Goal: Task Accomplishment & Management: Manage account settings

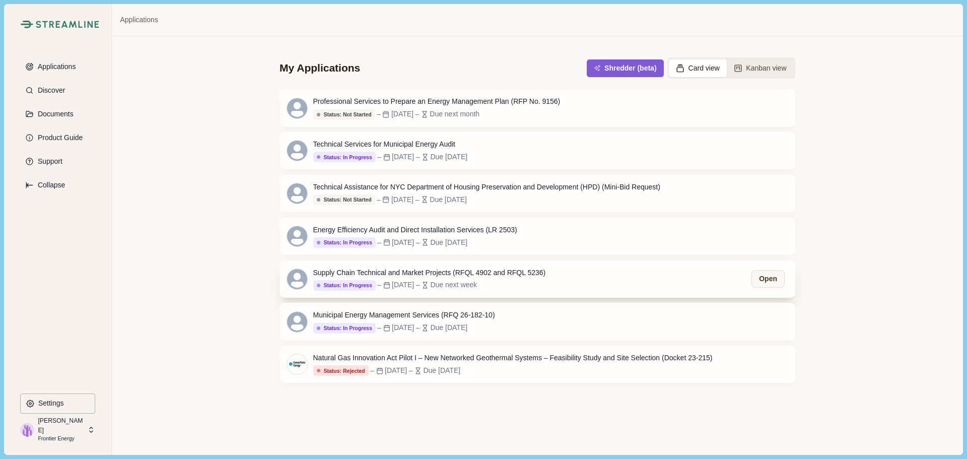
click at [429, 281] on div "Supply Chain Technical and Market Projects (RFQL 4902 and RFQL 5236) Status: In…" at bounding box center [429, 279] width 233 height 23
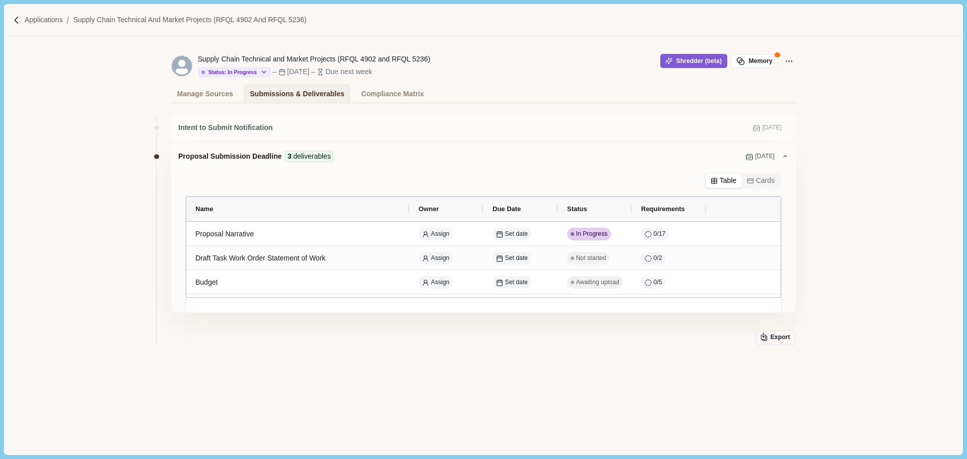
click at [626, 368] on div "Intent to Submit Notification [DATE] Proposal Submission Deadline 3 deliverable…" at bounding box center [483, 259] width 625 height 298
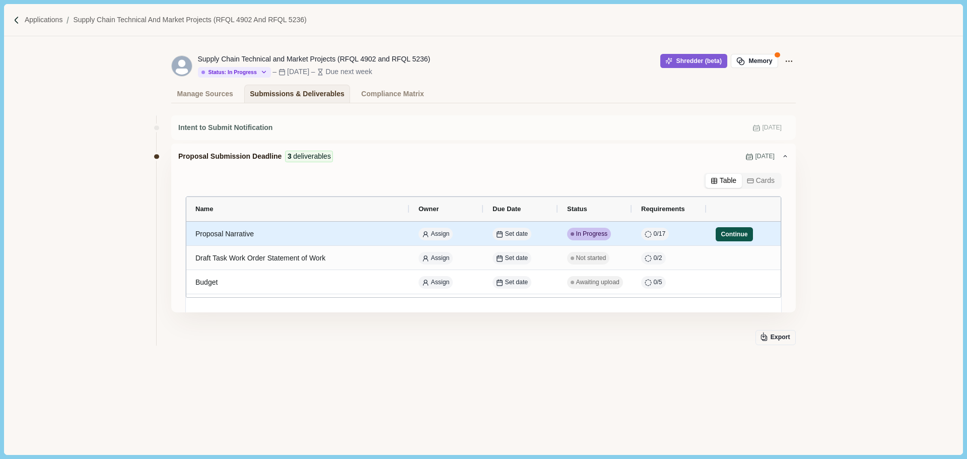
click at [732, 233] on button "Continue" at bounding box center [734, 234] width 37 height 14
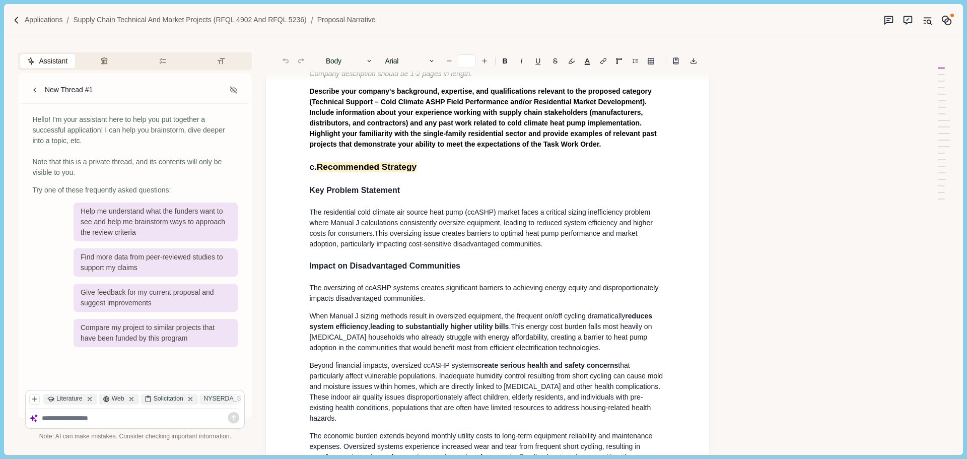
scroll to position [705, 0]
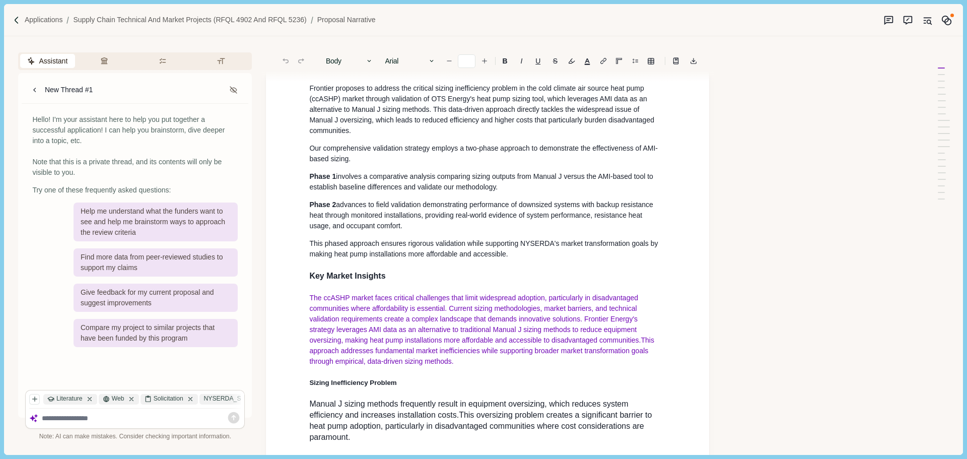
click at [433, 367] on p "The ccASHP market faces critical challenges that limit widespread adoption, par…" at bounding box center [487, 330] width 357 height 74
drag, startPoint x: 328, startPoint y: 351, endPoint x: 301, endPoint y: 323, distance: 38.1
click at [301, 323] on div "1. Proposal Narrative a. Executive Summary Executive summary should be 1 page i…" at bounding box center [487, 315] width 443 height 1885
click at [358, 62] on button "Body" at bounding box center [349, 61] width 57 height 14
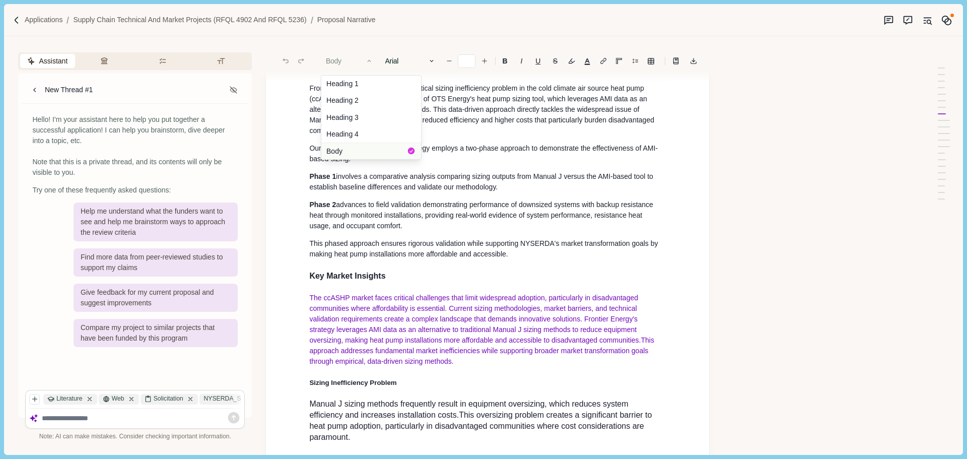
click at [359, 152] on button "Body" at bounding box center [371, 151] width 100 height 17
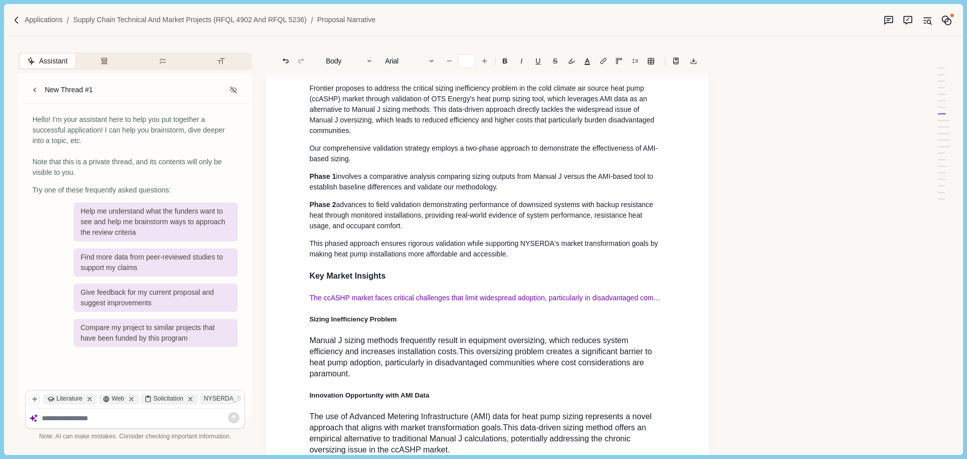
click at [356, 59] on button "Body" at bounding box center [349, 61] width 57 height 14
click at [376, 151] on button "Body" at bounding box center [371, 151] width 100 height 17
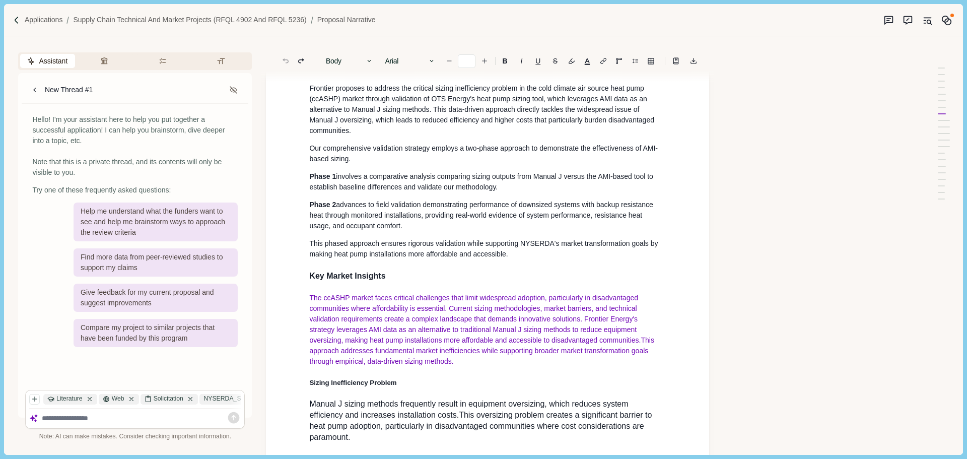
click at [464, 367] on p "The ccASHP market faces critical challenges that limit widespread adoption, par…" at bounding box center [487, 330] width 357 height 74
drag, startPoint x: 450, startPoint y: 378, endPoint x: 296, endPoint y: 314, distance: 166.9
click at [296, 314] on div "1. Proposal Narrative a. Executive Summary Executive summary should be 1 page i…" at bounding box center [487, 315] width 443 height 1885
click at [369, 56] on button "Body" at bounding box center [349, 61] width 57 height 14
click at [358, 151] on button "Body" at bounding box center [371, 151] width 100 height 17
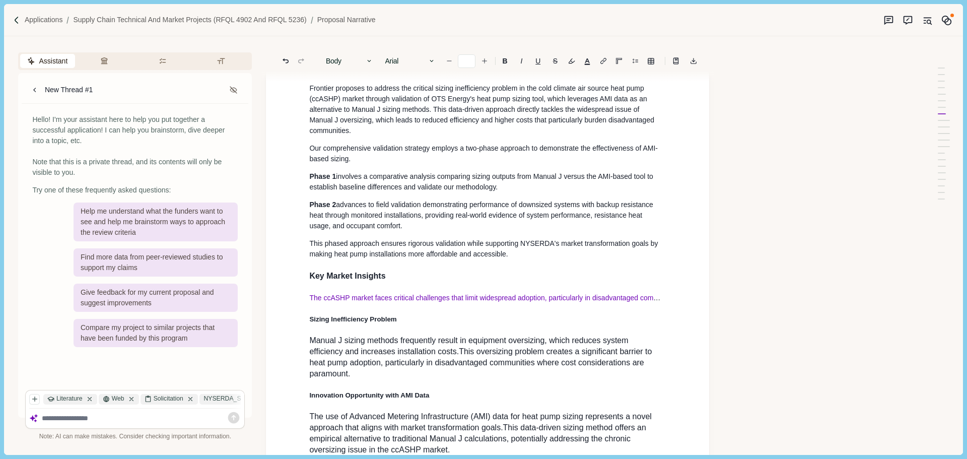
click at [602, 325] on h4 "Sizing Inefficiency Problem" at bounding box center [487, 319] width 357 height 11
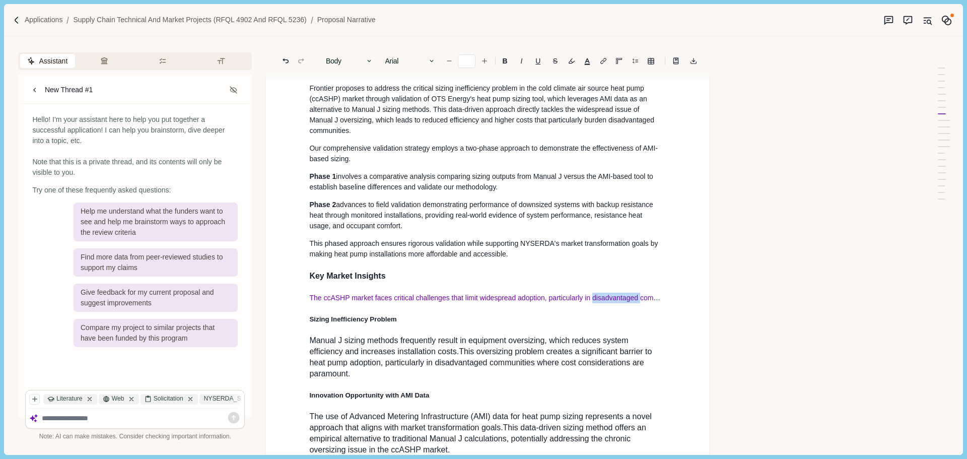
click at [502, 258] on span "This phased approach ensures rigorous validation while supporting NYSERDA's mar…" at bounding box center [484, 248] width 351 height 19
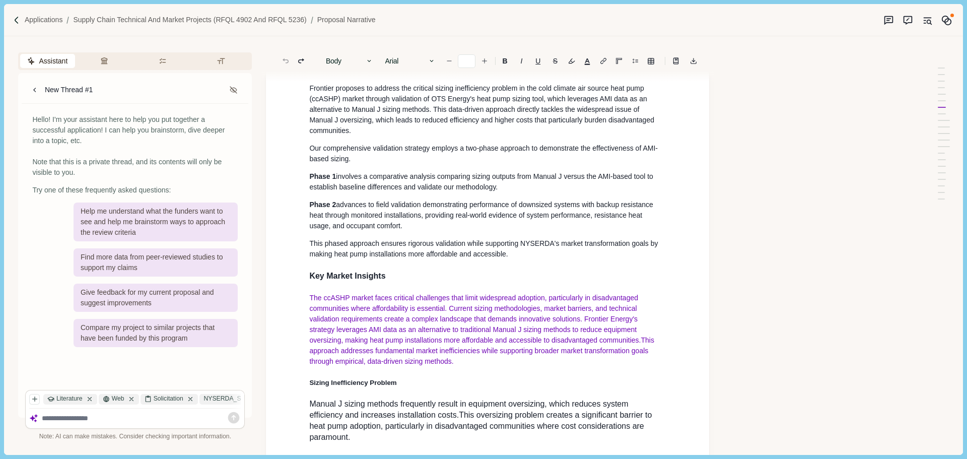
click at [484, 367] on p "The ccASHP market faces critical challenges that limit widespread adoption, par…" at bounding box center [487, 330] width 357 height 74
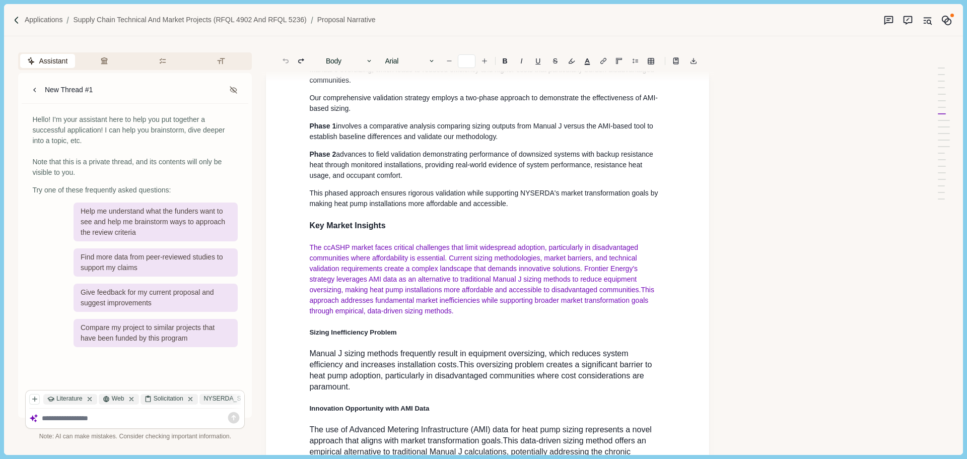
click at [406, 235] on div "1. Proposal Narrative a. Executive Summary Executive summary should be 1 page i…" at bounding box center [487, 267] width 371 height 1819
drag, startPoint x: 400, startPoint y: 243, endPoint x: 284, endPoint y: 238, distance: 116.0
click at [284, 238] on div "1. Proposal Narrative a. Executive Summary Executive summary should be 1 page i…" at bounding box center [487, 265] width 443 height 1885
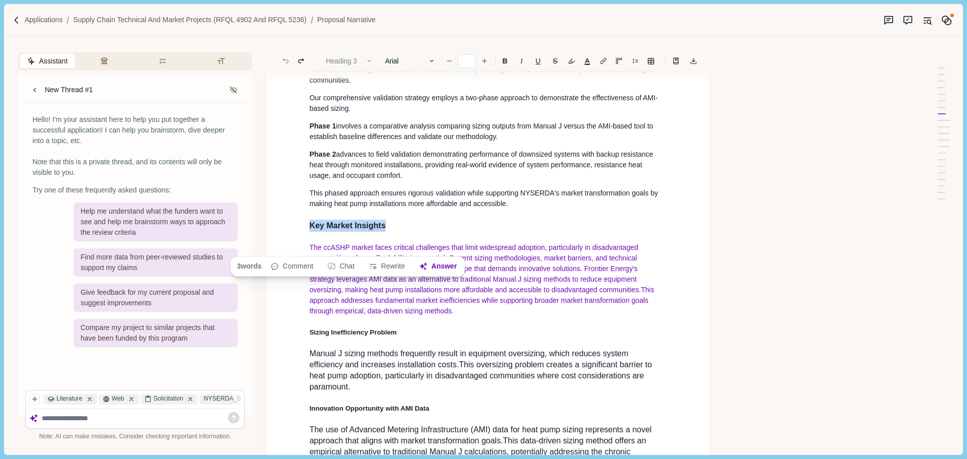
click at [353, 58] on button "Heading 3" at bounding box center [349, 61] width 57 height 14
click at [405, 232] on h3 "Key Market Insights" at bounding box center [487, 226] width 357 height 12
click at [355, 57] on button "Heading 3" at bounding box center [349, 61] width 57 height 14
click at [400, 232] on h3 "Key Market Insights" at bounding box center [487, 226] width 357 height 12
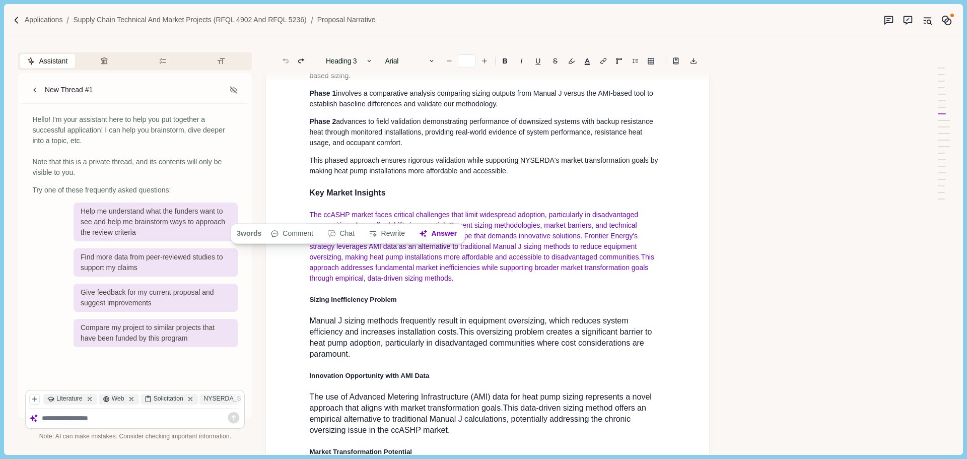
scroll to position [806, 0]
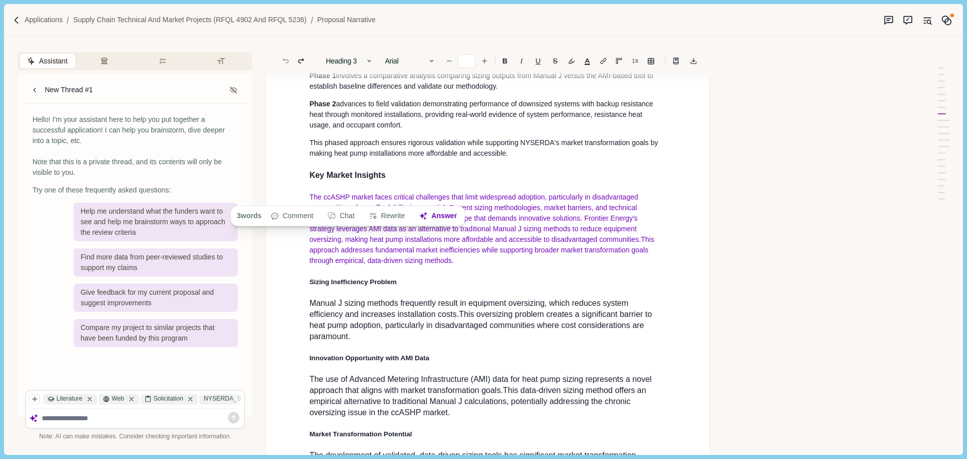
click at [468, 266] on p "The ccASHP market faces critical challenges that limit widespread adoption, par…" at bounding box center [487, 229] width 357 height 74
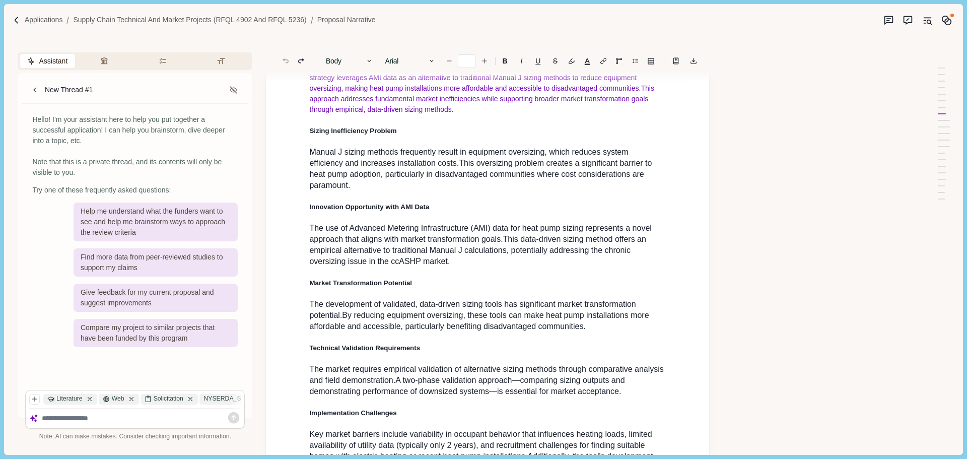
scroll to position [857, 0]
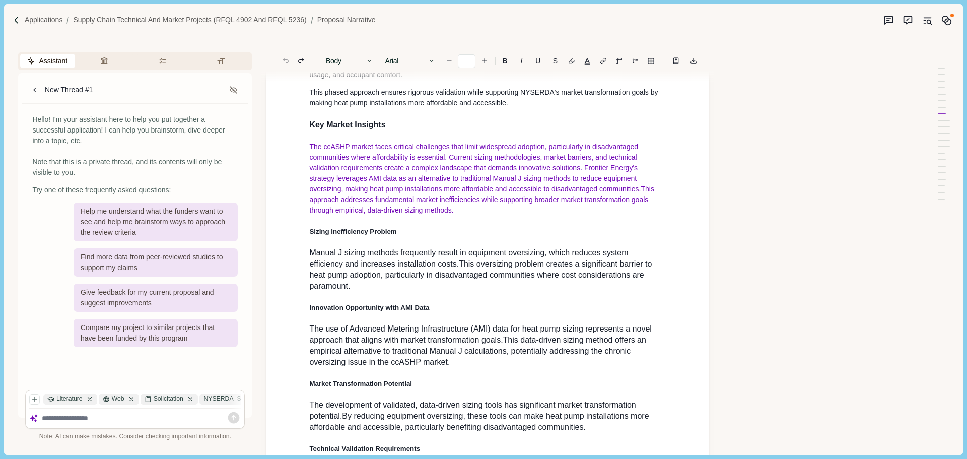
click at [404, 107] on span "This phased approach ensures rigorous validation while supporting NYSERDA's mar…" at bounding box center [484, 97] width 351 height 19
click at [355, 58] on button "Body" at bounding box center [349, 61] width 57 height 14
click at [482, 107] on span "This phased approach ensures rigorous validation while supporting NYSERDA's mar…" at bounding box center [484, 97] width 351 height 19
drag, startPoint x: 361, startPoint y: 307, endPoint x: 301, endPoint y: 282, distance: 65.2
click at [301, 282] on div "1. Proposal Narrative a. Executive Summary Executive summary should be 1 page i…" at bounding box center [487, 164] width 443 height 1885
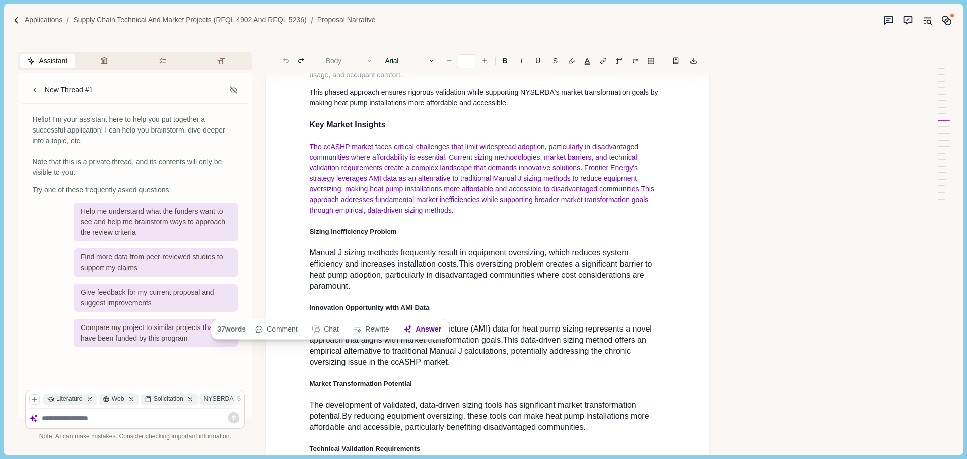
click at [366, 63] on button "Body" at bounding box center [349, 61] width 57 height 14
click at [491, 107] on span "This phased approach ensures rigorous validation while supporting NYSERDA's mar…" at bounding box center [484, 97] width 351 height 19
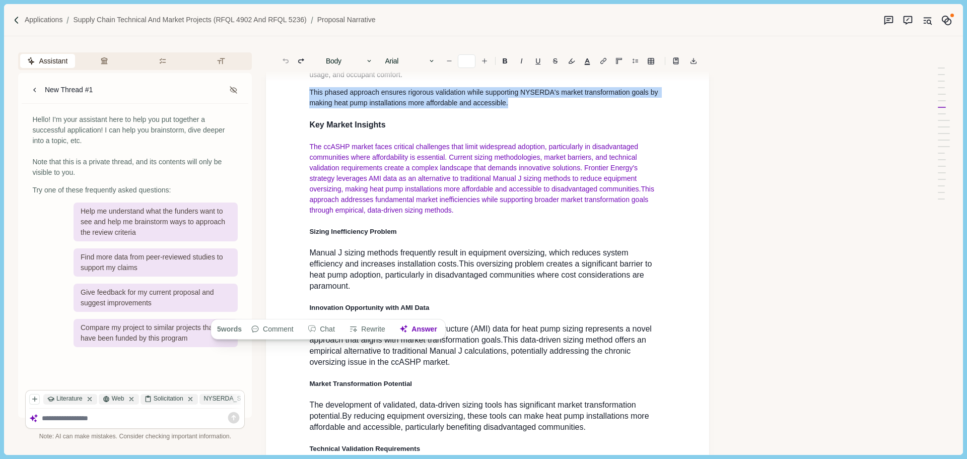
drag, startPoint x: 435, startPoint y: 120, endPoint x: 309, endPoint y: 110, distance: 126.9
click at [305, 111] on div "1. Proposal Narrative a. Executive Summary Executive summary should be 1 page i…" at bounding box center [487, 166] width 371 height 1819
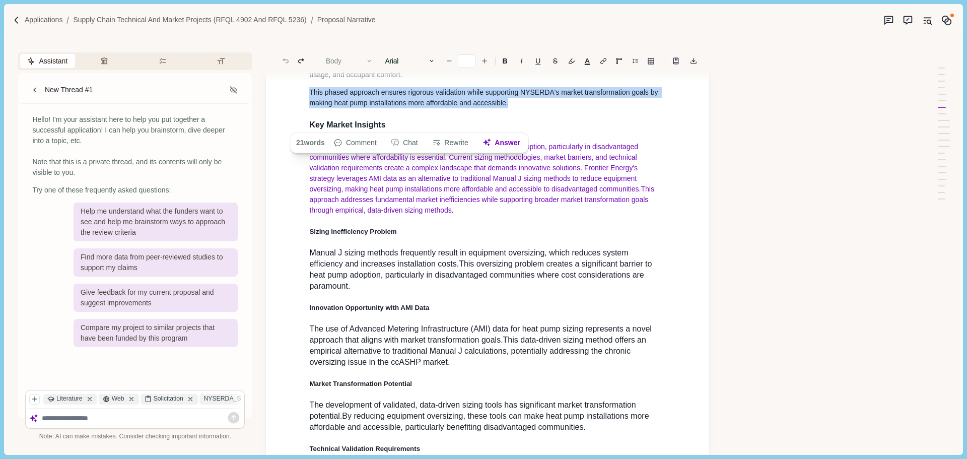
click at [371, 61] on icon "button" at bounding box center [370, 61] width 4 height 2
click at [492, 289] on span "This oversizing problem creates a significant barrier to heat pump adoption, pa…" at bounding box center [481, 275] width 345 height 31
drag, startPoint x: 363, startPoint y: 313, endPoint x: 292, endPoint y: 277, distance: 80.2
click at [292, 277] on div "1. Proposal Narrative a. Executive Summary Executive summary should be 1 page i…" at bounding box center [487, 164] width 443 height 1885
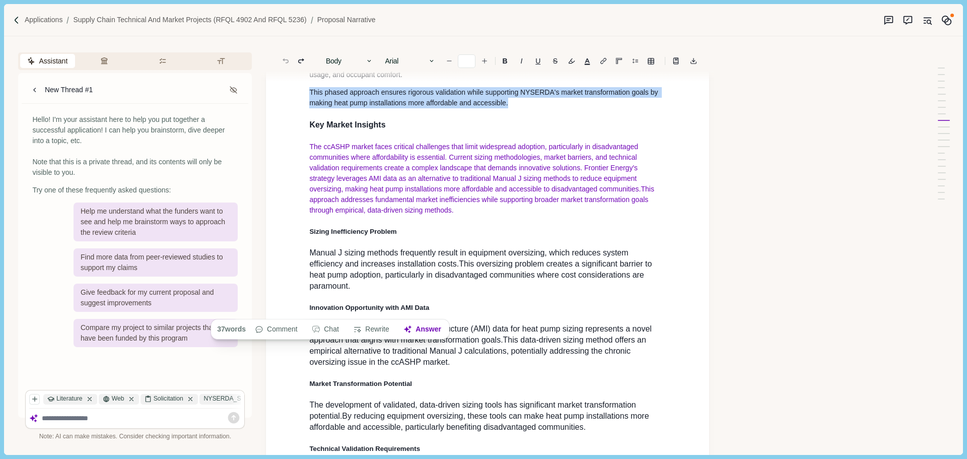
click at [355, 62] on button "Body" at bounding box center [349, 61] width 57 height 14
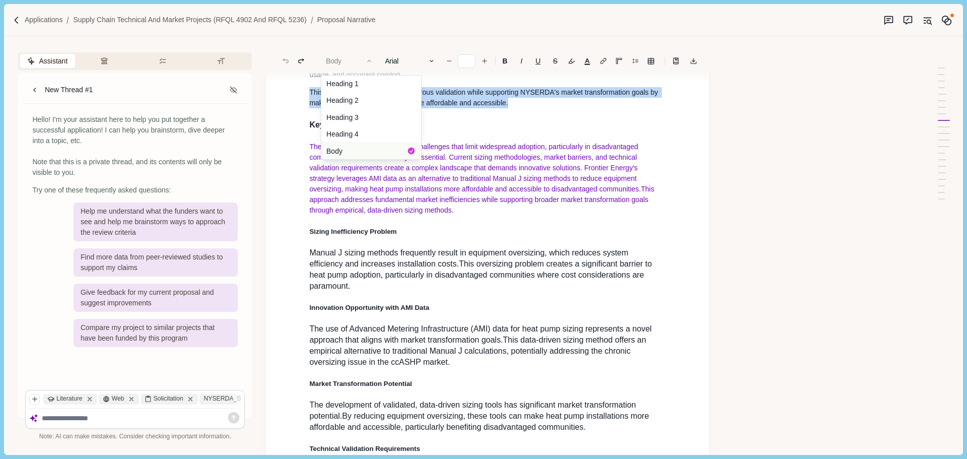
click at [349, 150] on button "Body" at bounding box center [371, 151] width 100 height 17
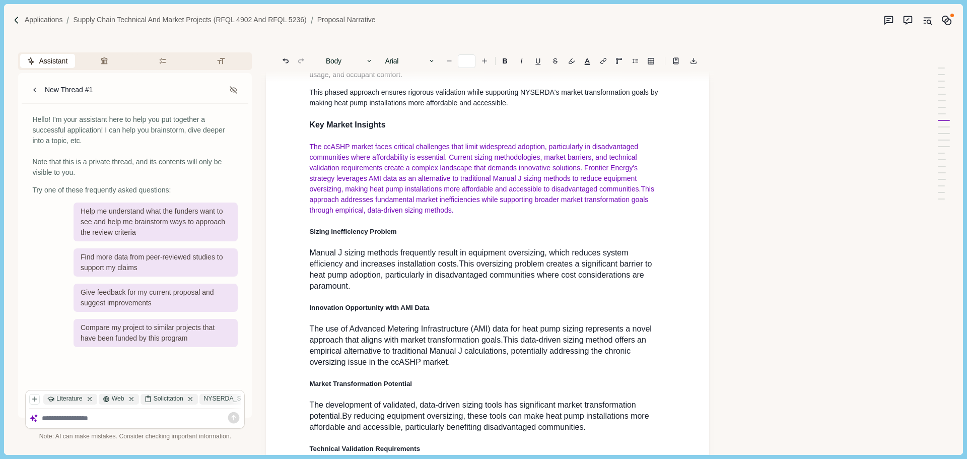
click at [454, 161] on div "1. Proposal Narrative a. Executive Summary Executive summary should be 1 page i…" at bounding box center [487, 166] width 371 height 1819
type input "**"
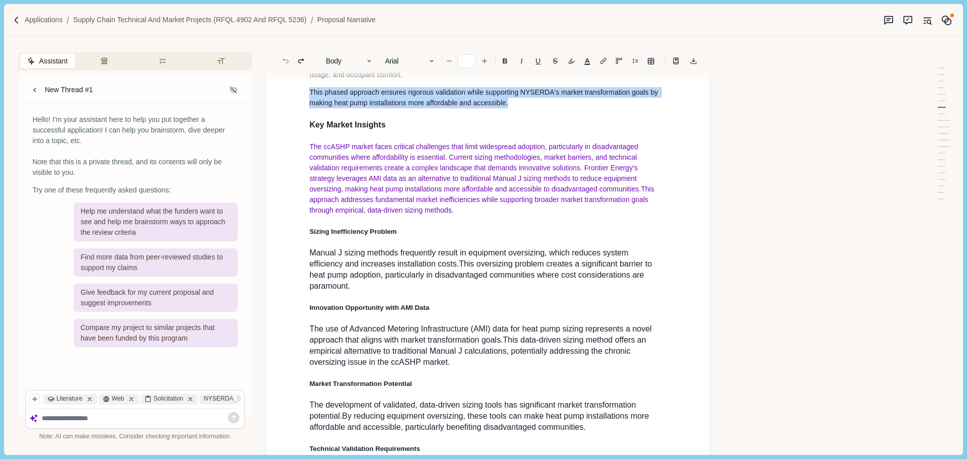
drag, startPoint x: 514, startPoint y: 128, endPoint x: 310, endPoint y: 112, distance: 204.2
click at [310, 108] on p "This phased approach ensures rigorous validation while supporting NYSERDA's mar…" at bounding box center [487, 97] width 357 height 21
click at [350, 66] on button "Body" at bounding box center [349, 61] width 57 height 14
click at [366, 147] on button "Body" at bounding box center [371, 151] width 100 height 17
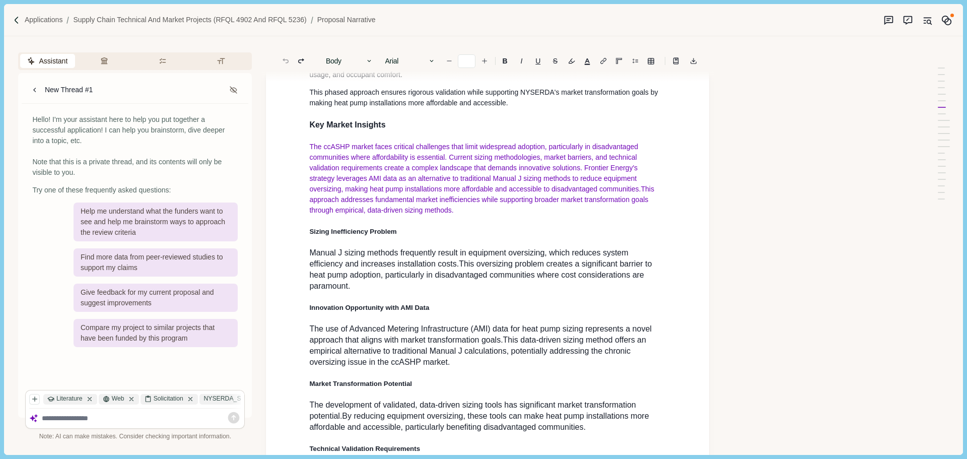
click at [524, 108] on p "This phased approach ensures rigorous validation while supporting NYSERDA's mar…" at bounding box center [487, 97] width 357 height 21
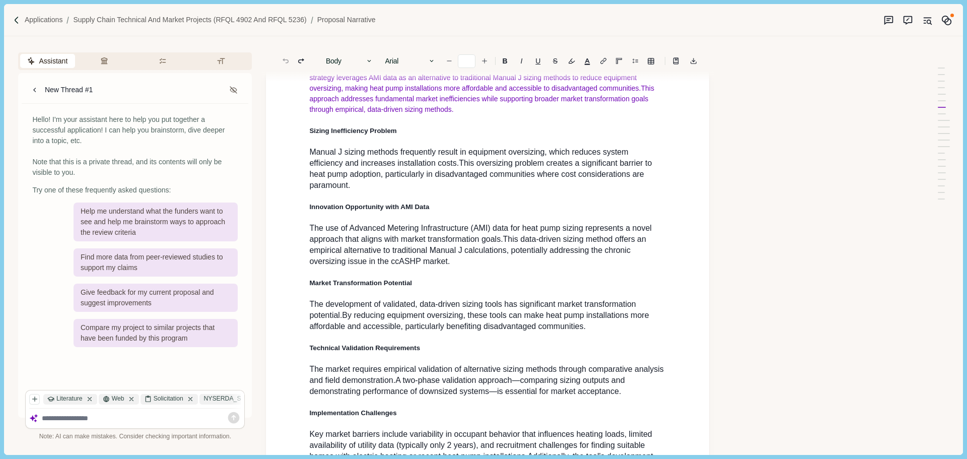
scroll to position [907, 0]
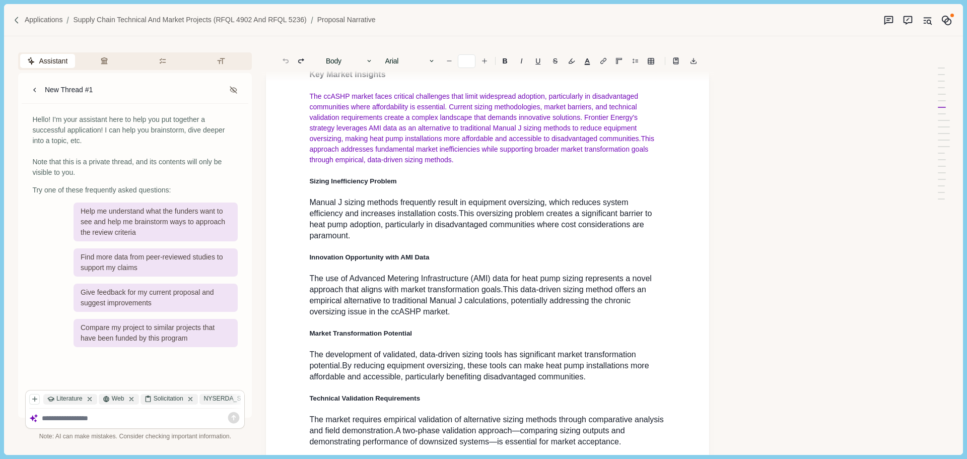
click at [19, 19] on img at bounding box center [17, 20] width 9 height 9
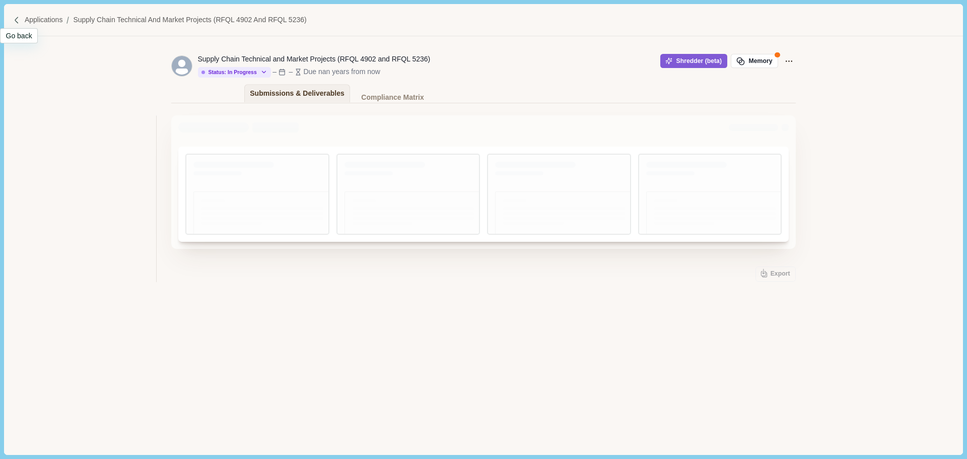
click at [18, 19] on img at bounding box center [17, 20] width 9 height 9
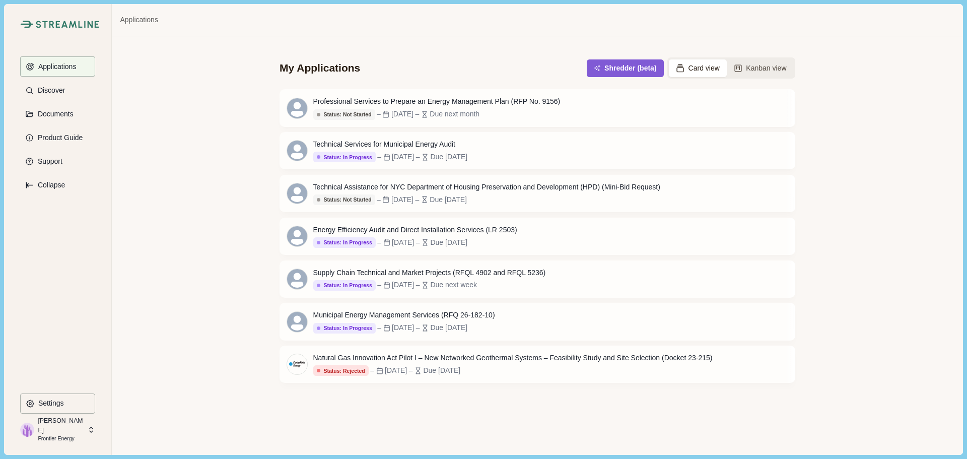
click at [211, 186] on div "My Applications Shredder (beta) Card view Kanban view Professional Services to …" at bounding box center [537, 245] width 851 height 418
click at [468, 327] on div "Due [DATE]" at bounding box center [448, 327] width 37 height 11
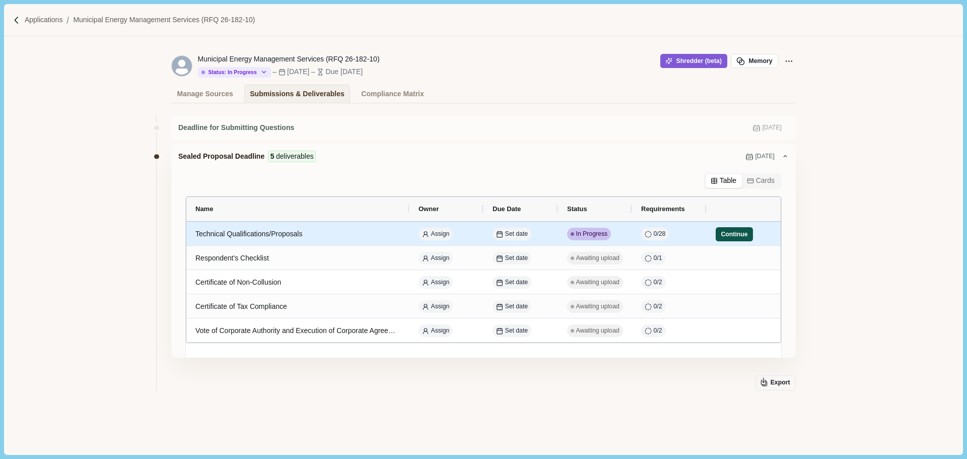
click at [733, 235] on button "Continue" at bounding box center [734, 234] width 37 height 14
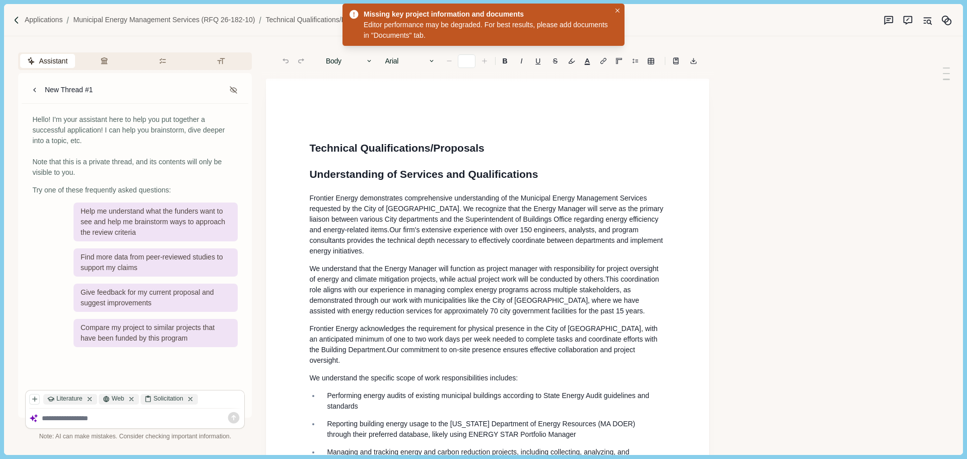
type input "**"
drag, startPoint x: 603, startPoint y: 240, endPoint x: 572, endPoint y: 243, distance: 30.9
click at [604, 240] on span "Our firm's extensive experience with over 150 engineers, analysts, and program …" at bounding box center [487, 240] width 356 height 29
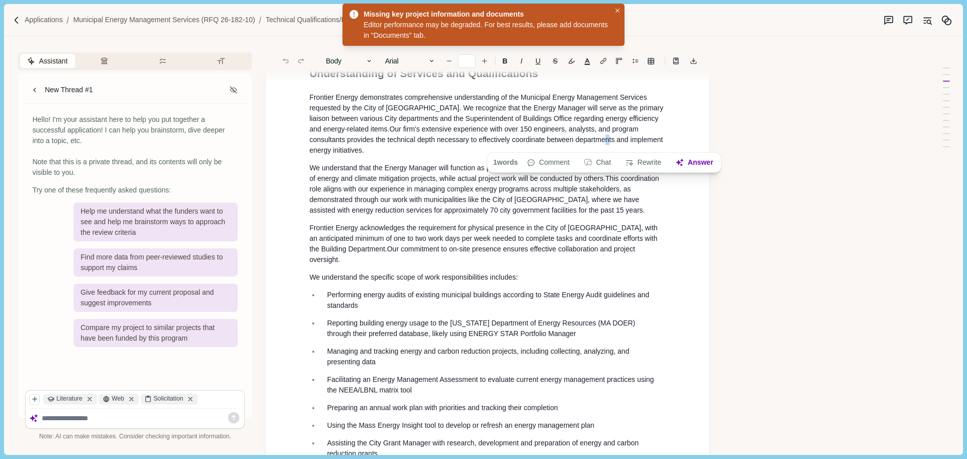
scroll to position [504, 0]
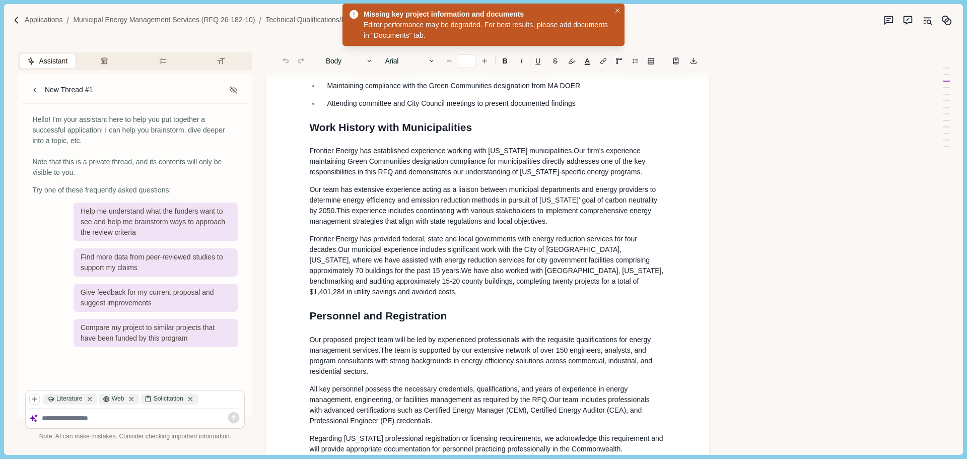
click at [359, 297] on p "Frontier Energy has provided federal, state and local governments with energy r…" at bounding box center [487, 265] width 357 height 63
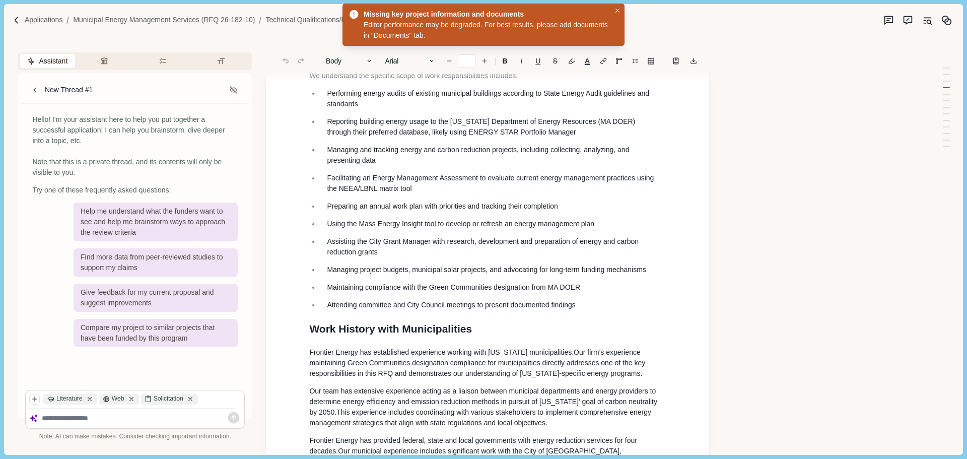
scroll to position [554, 0]
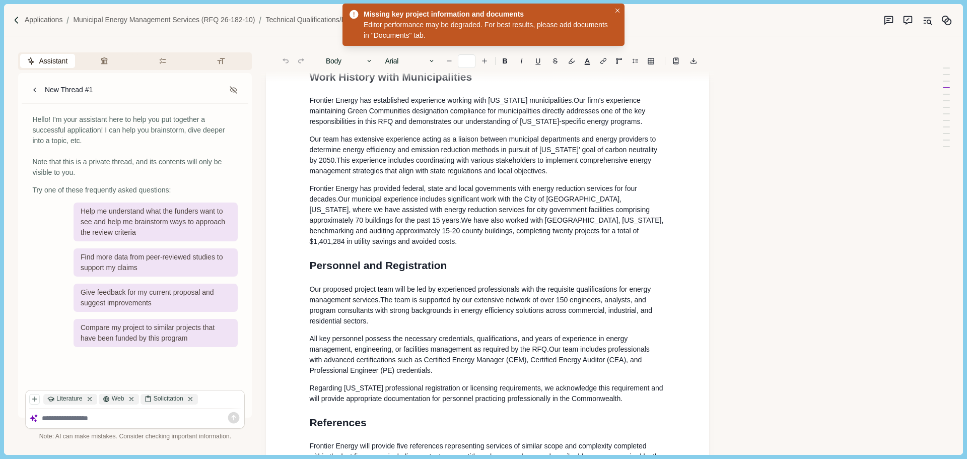
click at [77, 421] on textarea at bounding box center [142, 418] width 200 height 9
click at [422, 247] on p "Frontier Energy has provided federal, state and local governments with energy r…" at bounding box center [487, 214] width 357 height 63
click at [390, 247] on p "Frontier Energy has provided federal, state and local governments with energy r…" at bounding box center [487, 214] width 357 height 63
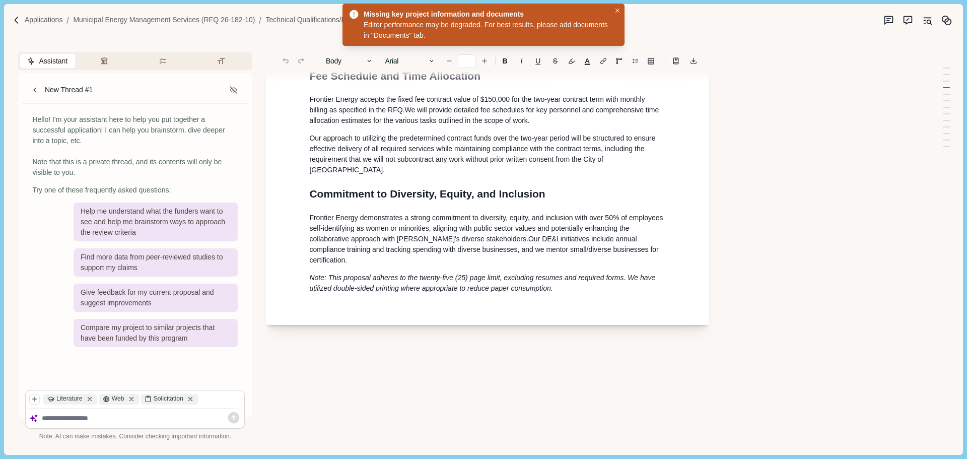
scroll to position [1237, 0]
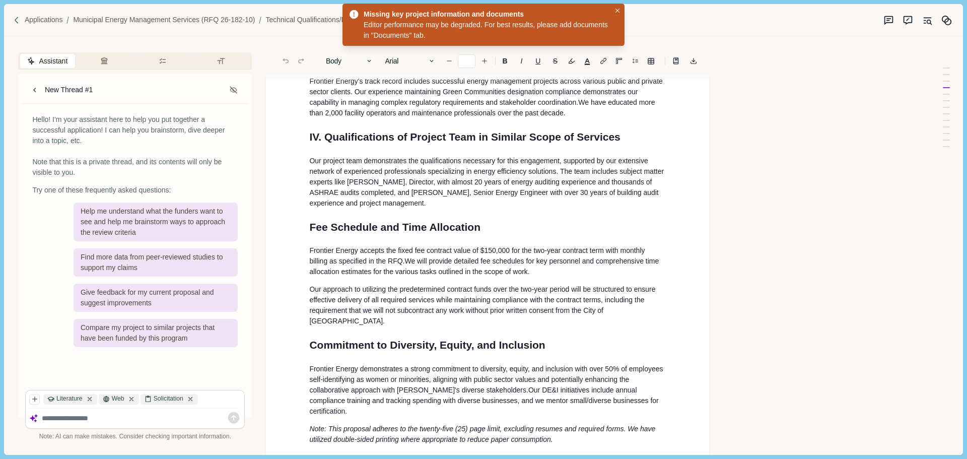
click at [19, 23] on img at bounding box center [17, 20] width 9 height 9
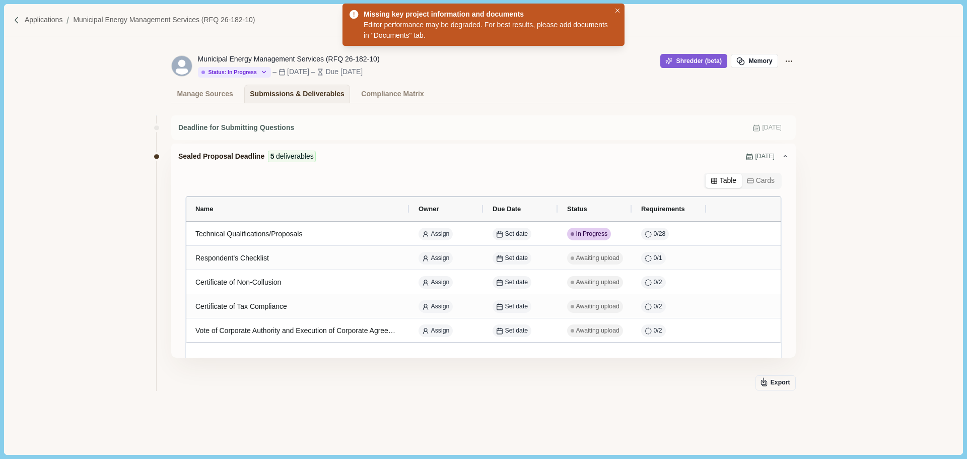
click at [18, 16] on img at bounding box center [17, 20] width 9 height 9
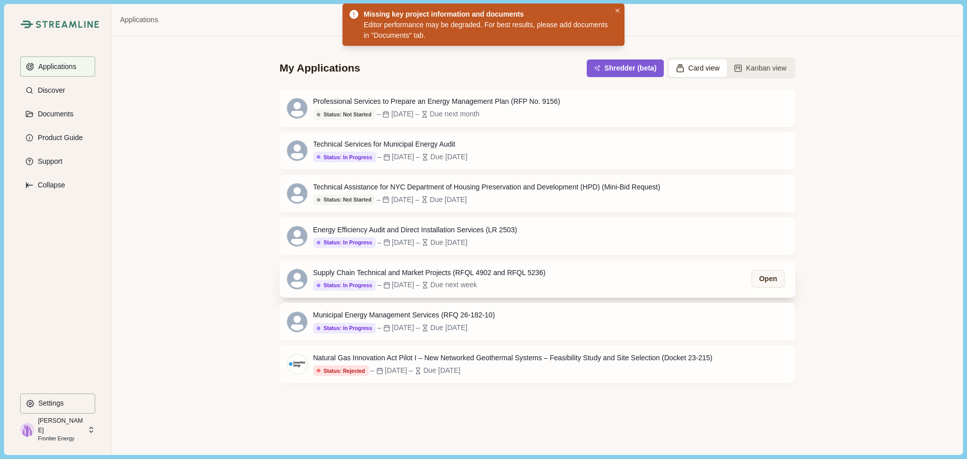
click at [458, 283] on div "Due next week" at bounding box center [453, 285] width 47 height 11
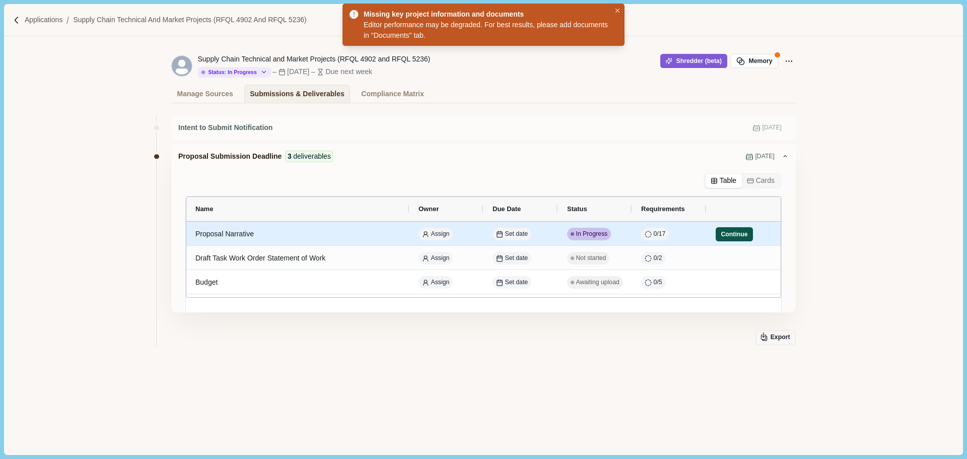
click at [739, 231] on button "Continue" at bounding box center [734, 234] width 37 height 14
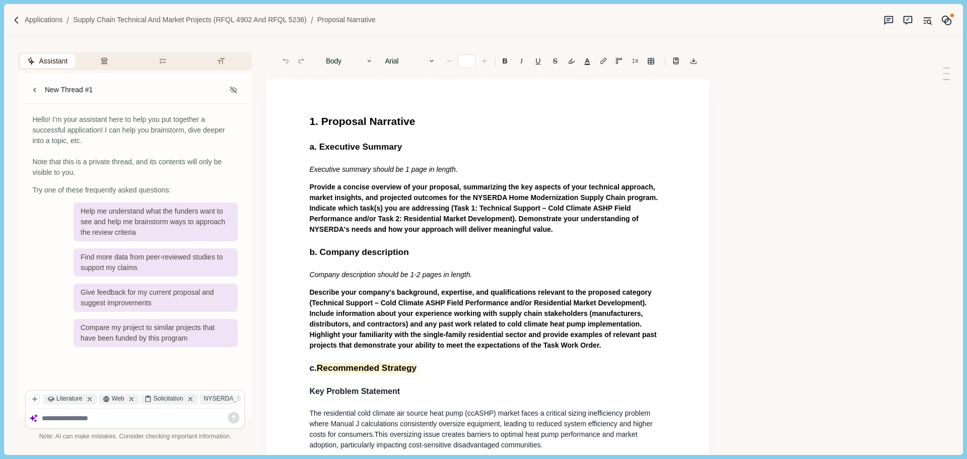
type input "**"
click at [477, 276] on p "Company description should be 1-2 pages in length." at bounding box center [487, 275] width 357 height 11
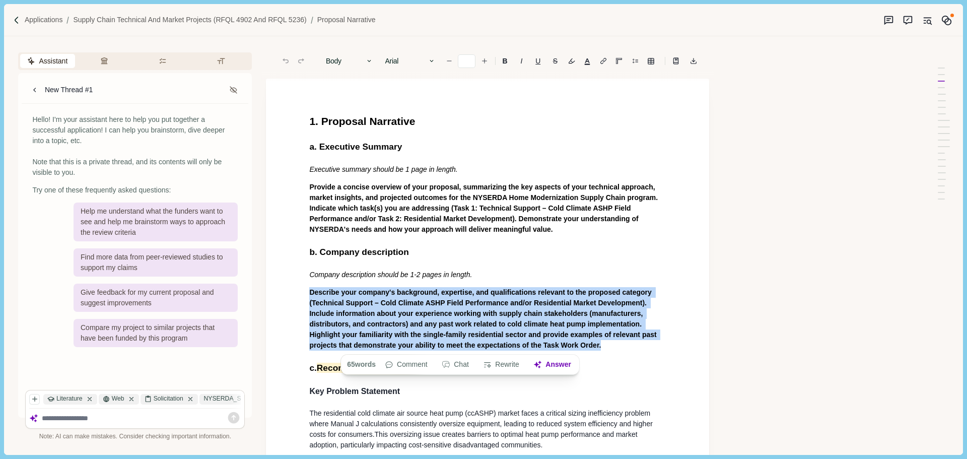
drag, startPoint x: 606, startPoint y: 347, endPoint x: 309, endPoint y: 296, distance: 300.6
click at [309, 296] on p "Describe your company's background, expertise, and qualifications relevant to t…" at bounding box center [487, 318] width 357 height 63
click at [349, 296] on span "Describe your company's background, expertise, and qualifications relevant to t…" at bounding box center [483, 318] width 349 height 61
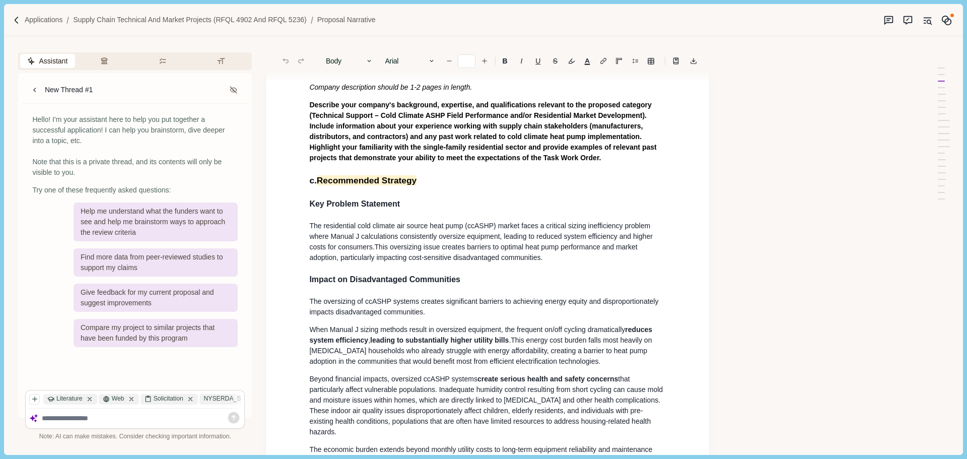
scroll to position [202, 0]
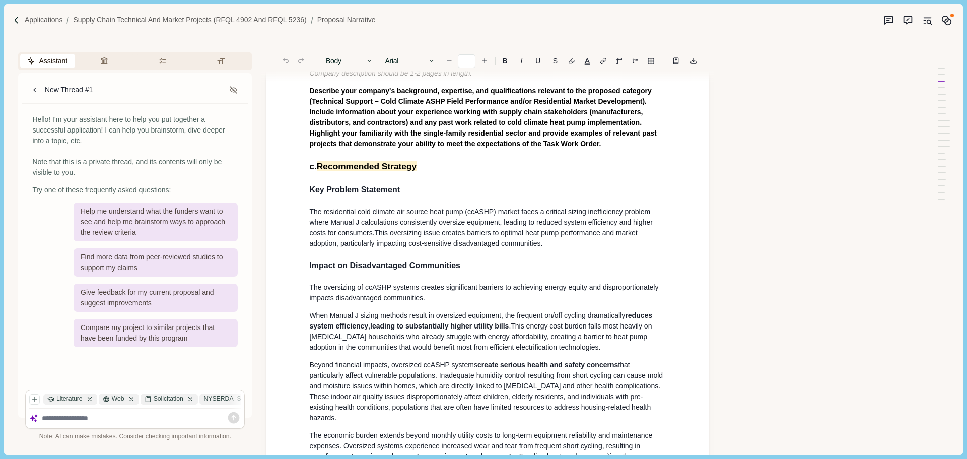
click at [97, 419] on textarea at bounding box center [142, 418] width 200 height 9
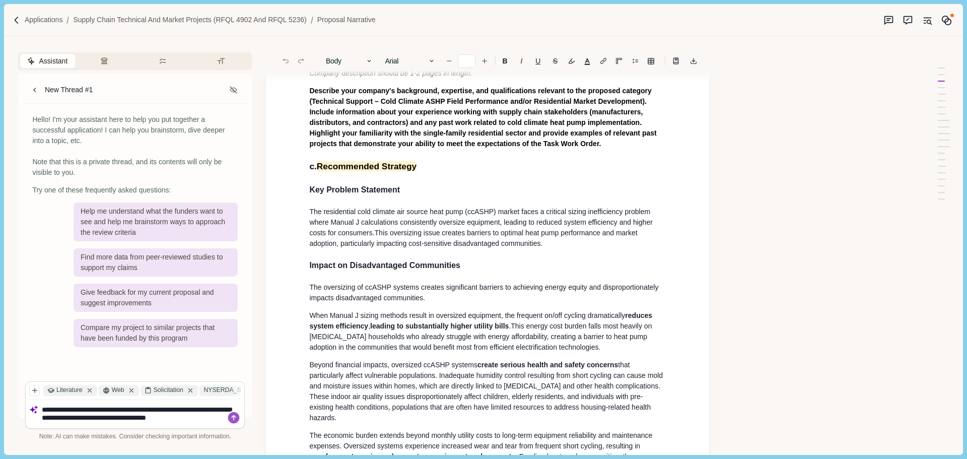
click at [220, 411] on textarea "**********" at bounding box center [142, 414] width 200 height 17
click at [219, 410] on textarea "**********" at bounding box center [142, 414] width 200 height 17
click at [72, 420] on textarea "**********" at bounding box center [142, 414] width 200 height 17
click at [218, 412] on textarea "**********" at bounding box center [142, 414] width 200 height 17
drag, startPoint x: 181, startPoint y: 420, endPoint x: 259, endPoint y: 418, distance: 78.1
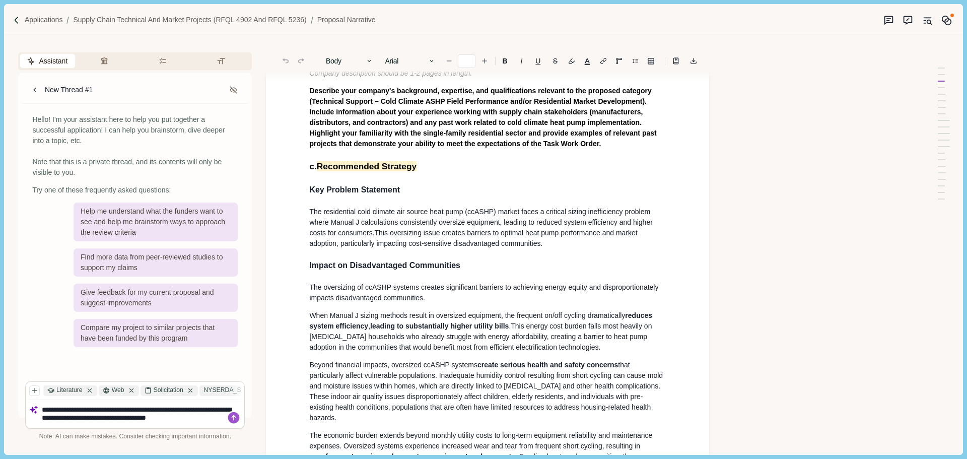
click at [259, 418] on div "**********" at bounding box center [135, 245] width 262 height 418
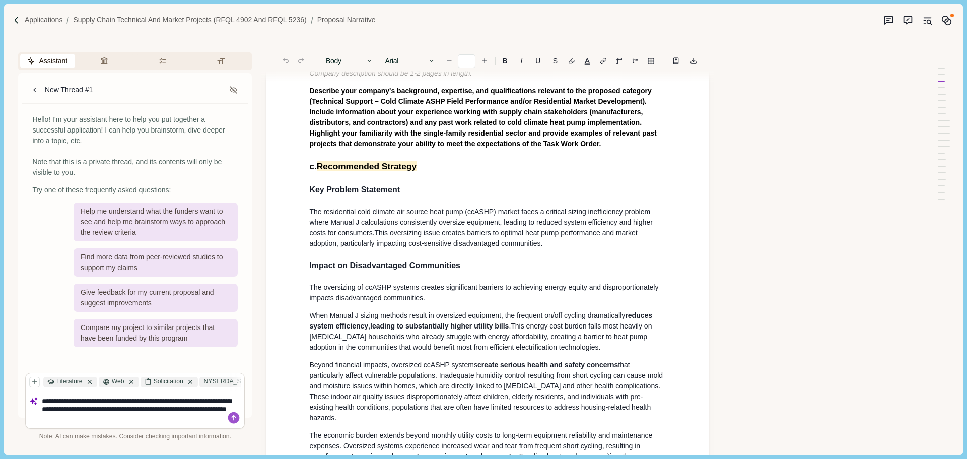
type textarea "**********"
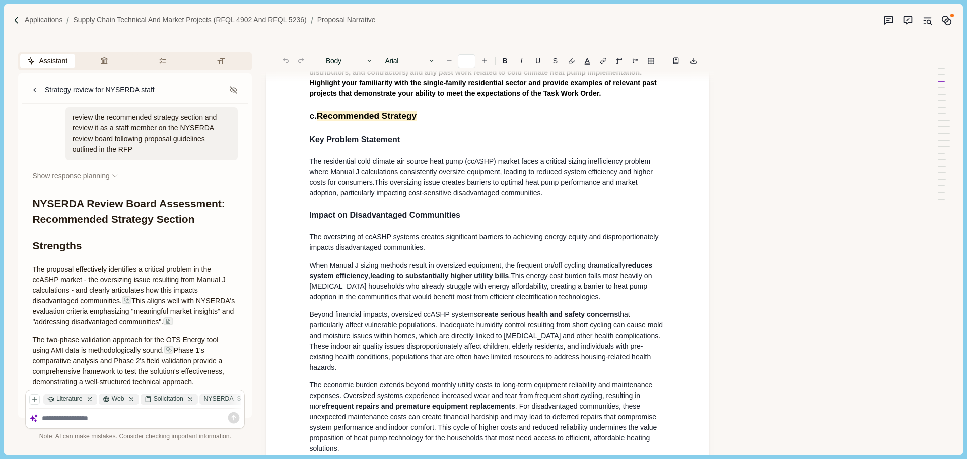
scroll to position [50, 0]
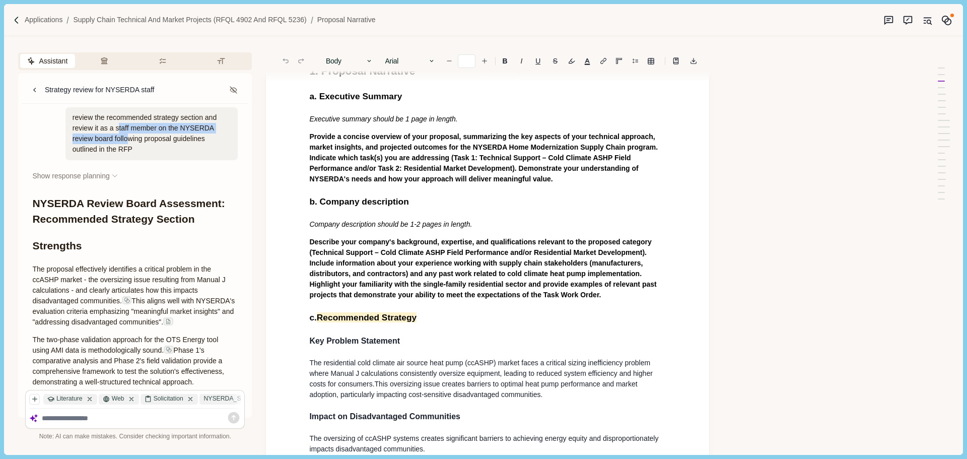
drag, startPoint x: 166, startPoint y: 129, endPoint x: 126, endPoint y: 140, distance: 41.2
click at [125, 141] on div "review the recommended strategy section and review it as a staff member on the …" at bounding box center [152, 133] width 173 height 53
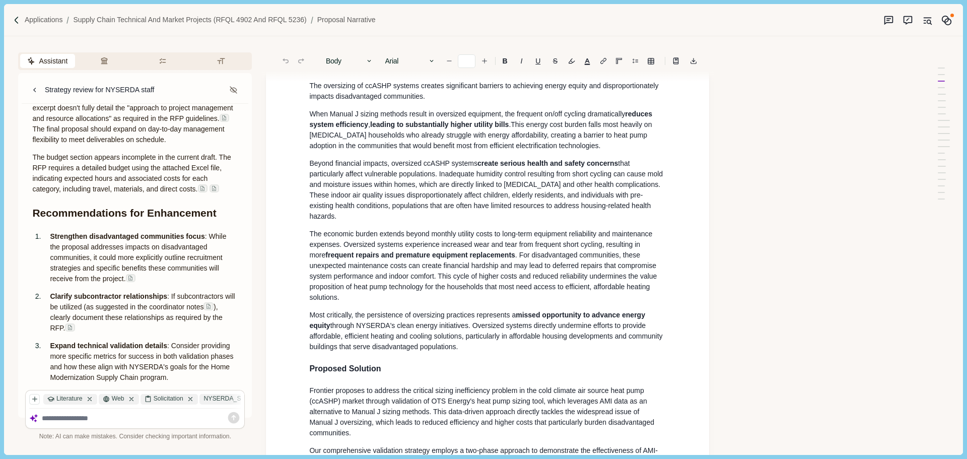
scroll to position [453, 0]
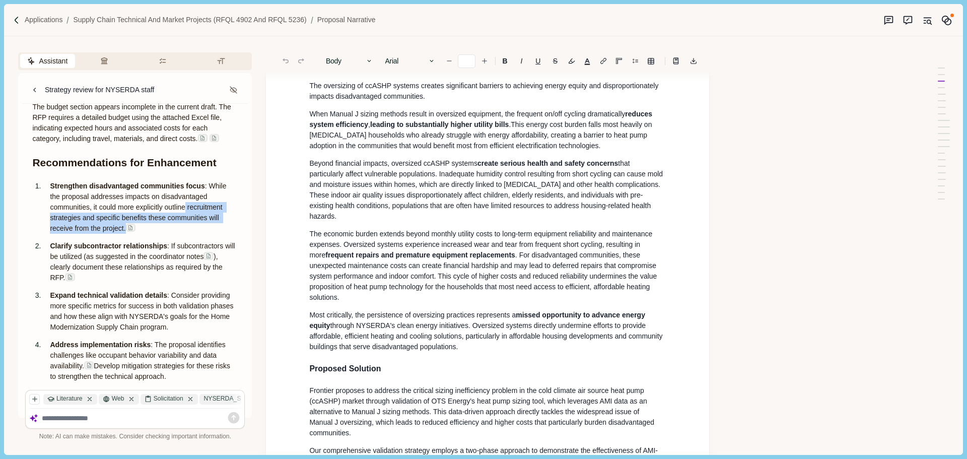
drag, startPoint x: 188, startPoint y: 220, endPoint x: 159, endPoint y: 234, distance: 32.5
click at [159, 234] on p "Strengthen disadvantaged communities focus : While the proposal addresses impac…" at bounding box center [144, 207] width 188 height 53
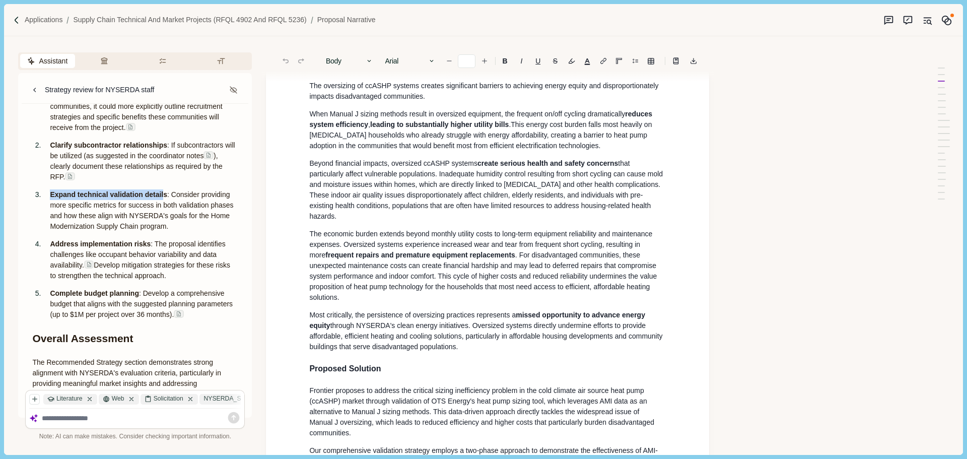
drag, startPoint x: 52, startPoint y: 206, endPoint x: 163, endPoint y: 204, distance: 110.9
click at [162, 199] on strong "Expand technical validation details" at bounding box center [108, 194] width 117 height 8
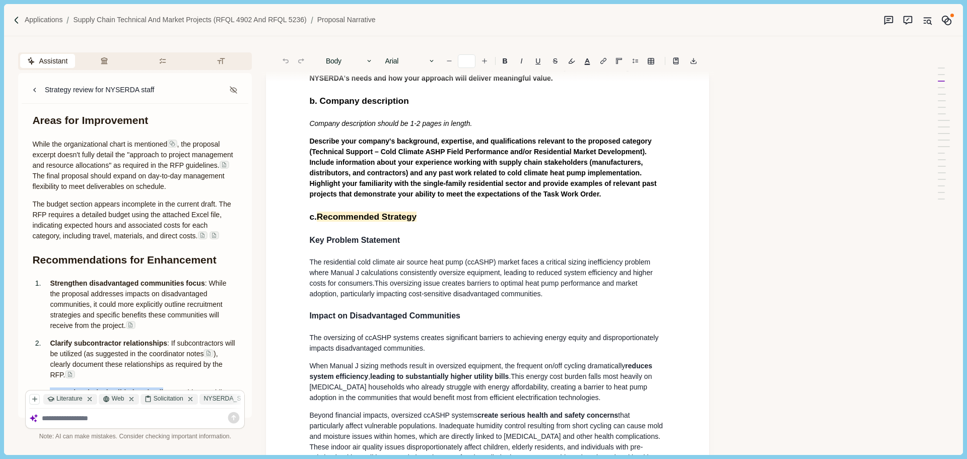
scroll to position [261, 0]
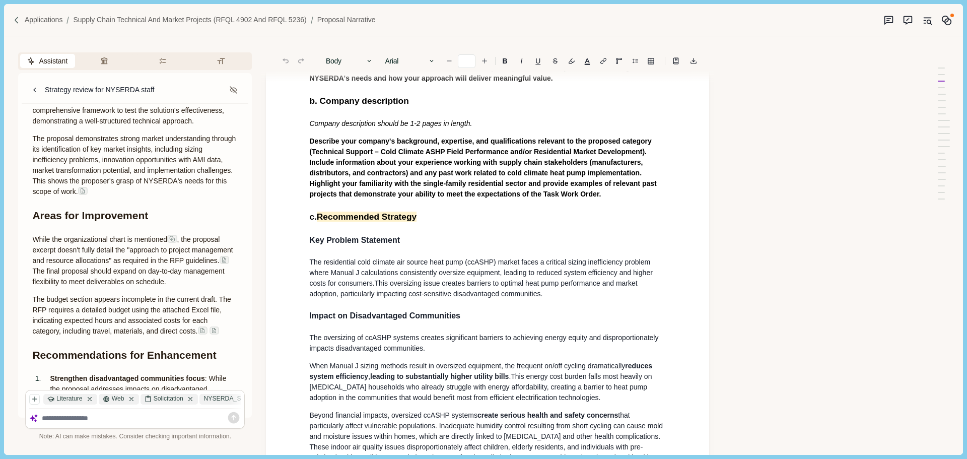
click at [16, 22] on img at bounding box center [17, 20] width 9 height 9
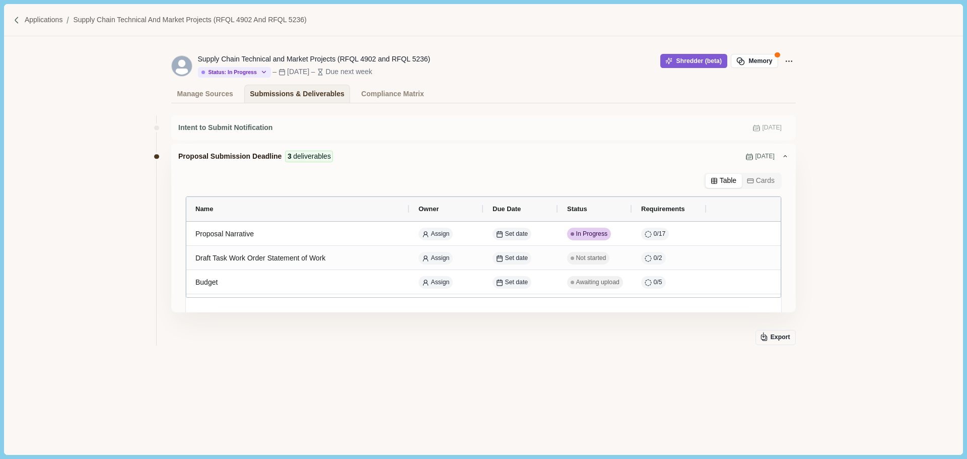
click at [17, 23] on img at bounding box center [17, 20] width 9 height 9
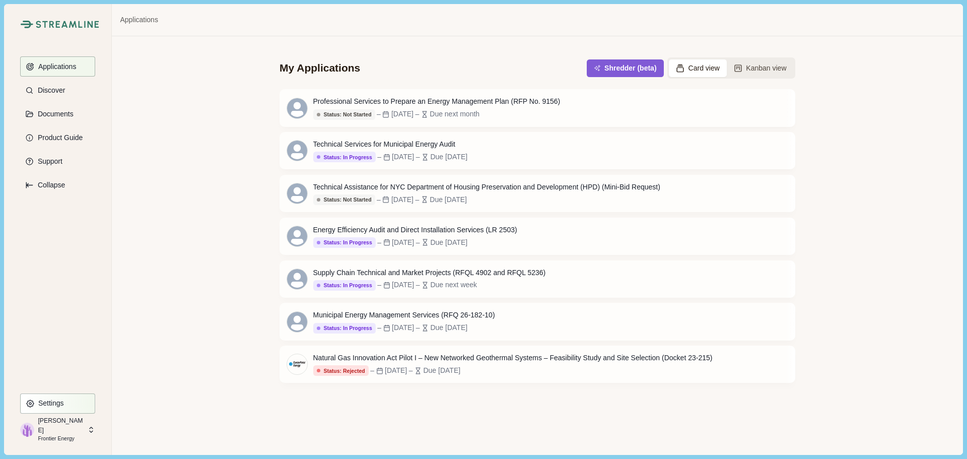
click at [57, 405] on p "Settings" at bounding box center [49, 403] width 29 height 9
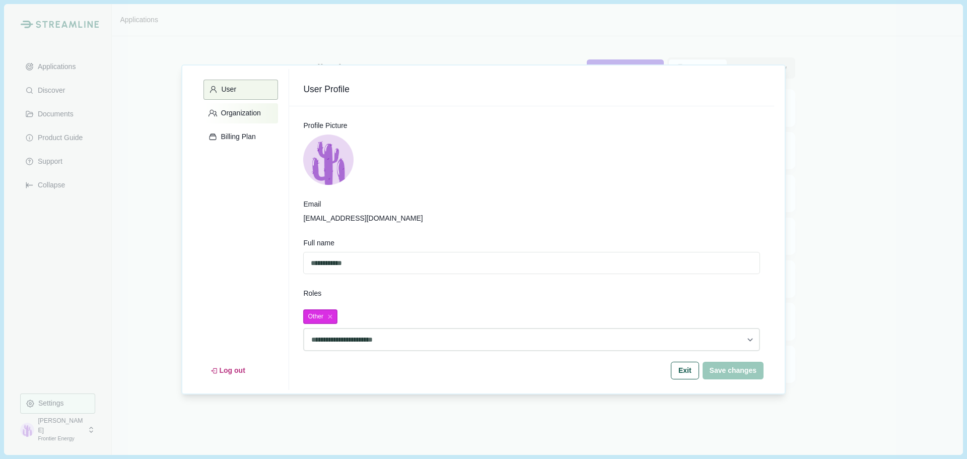
click at [235, 119] on button "Organization" at bounding box center [241, 113] width 75 height 20
select select "******"
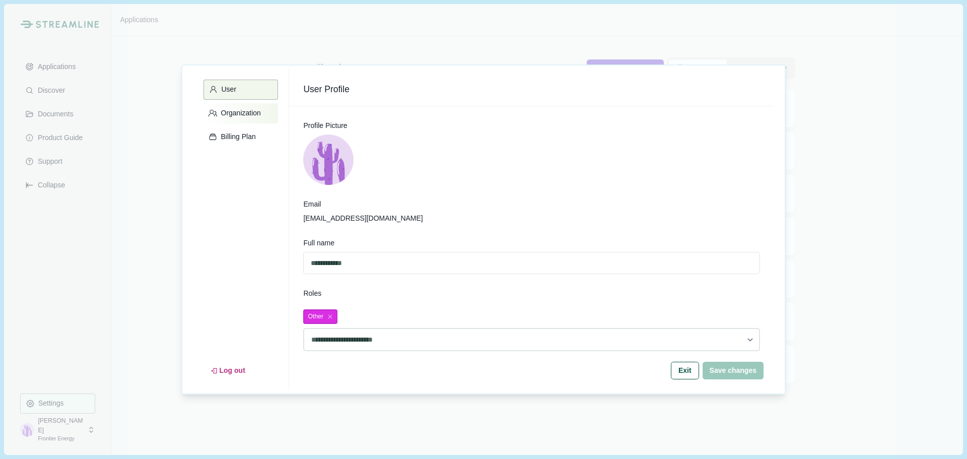
select select "******"
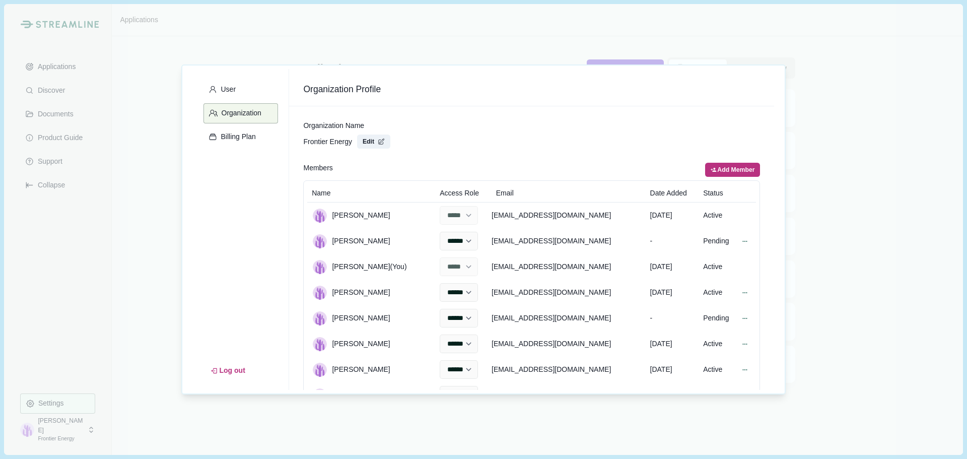
click at [728, 168] on button "Add Member" at bounding box center [732, 170] width 55 height 14
select select "******"
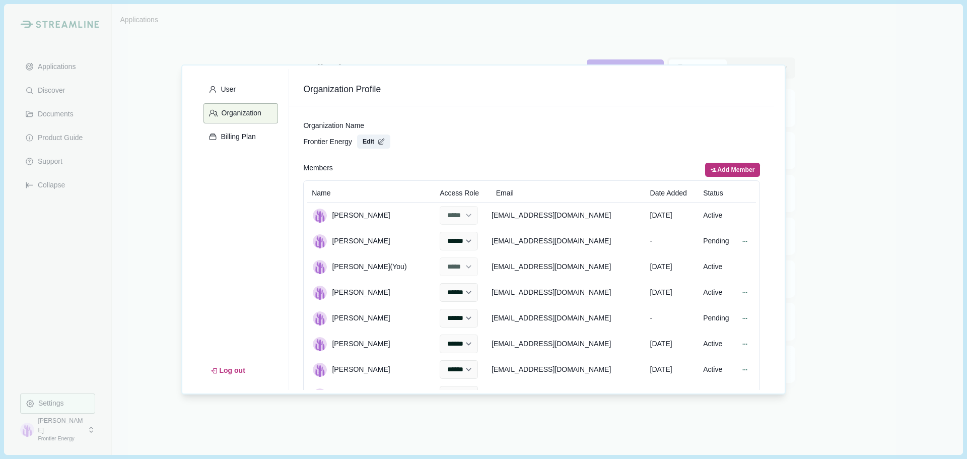
select select "******"
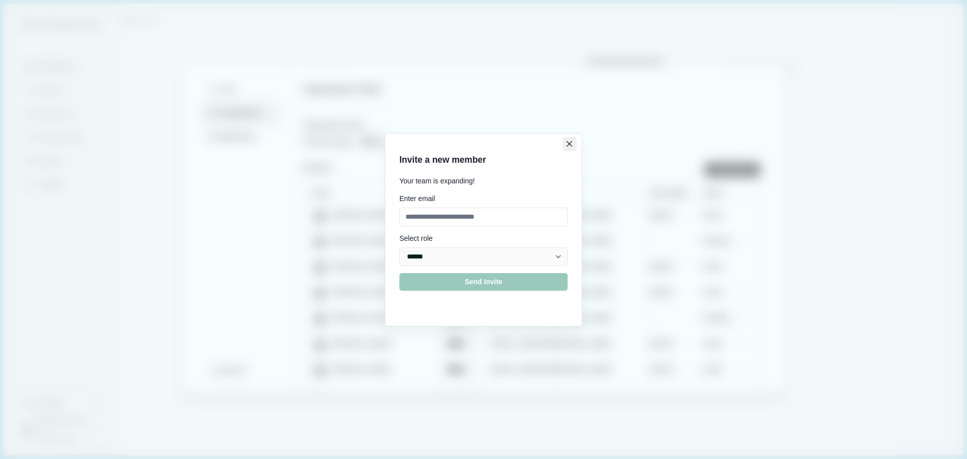
click at [569, 144] on icon "Close" at bounding box center [570, 144] width 6 height 6
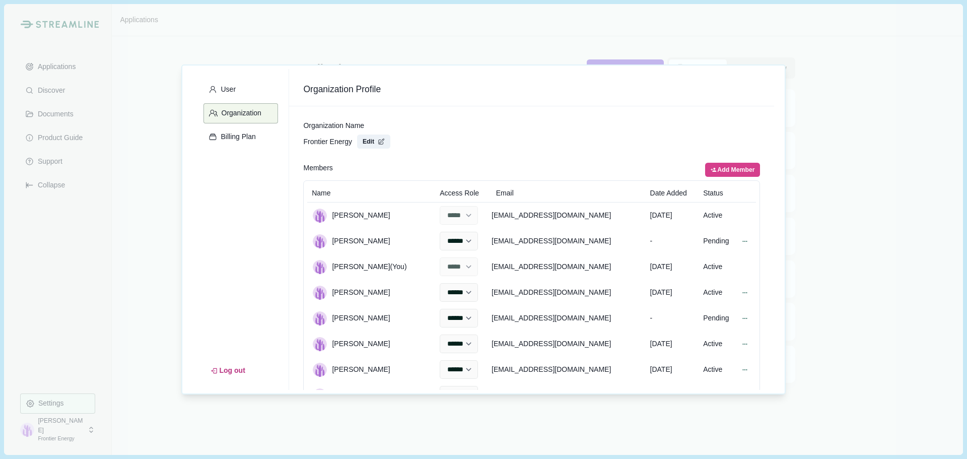
select select "******"
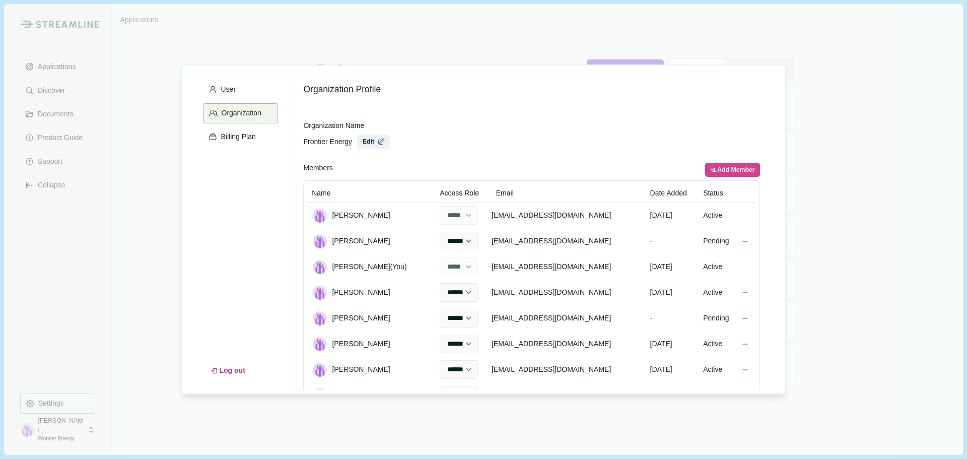
select select "******"
click at [740, 173] on button "Add Member" at bounding box center [732, 170] width 55 height 14
select select "******"
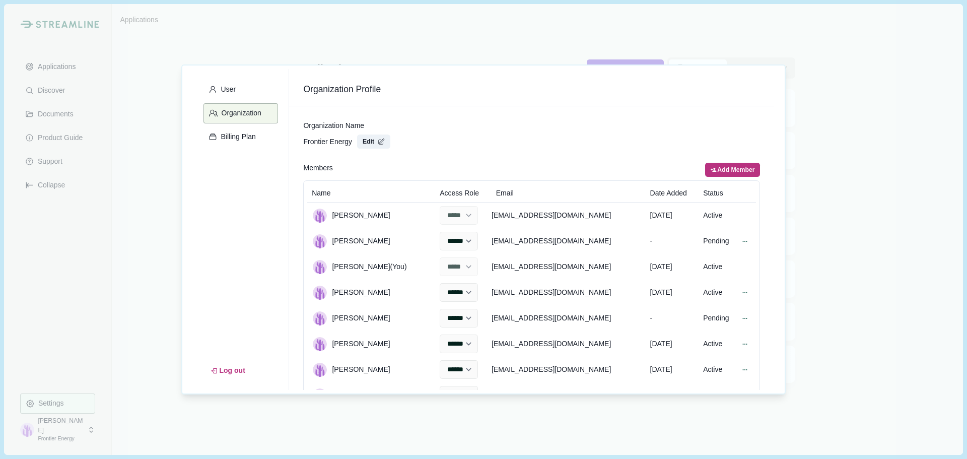
select select "******"
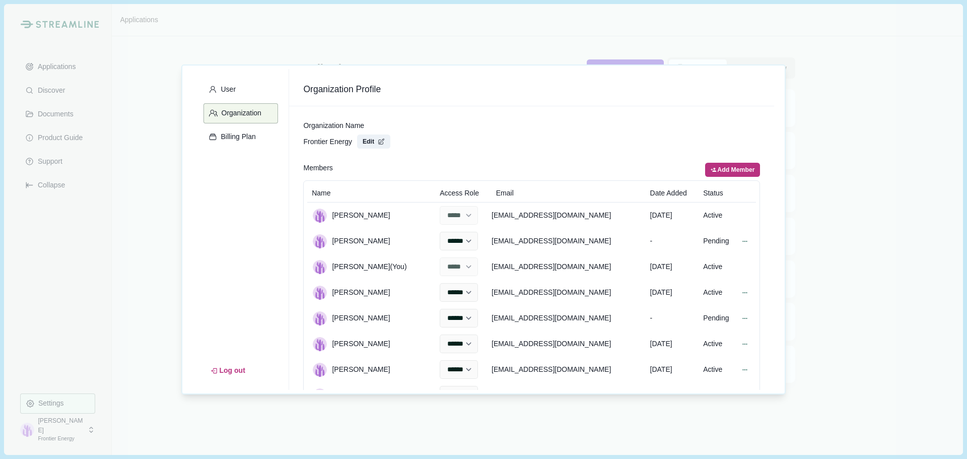
select select "******"
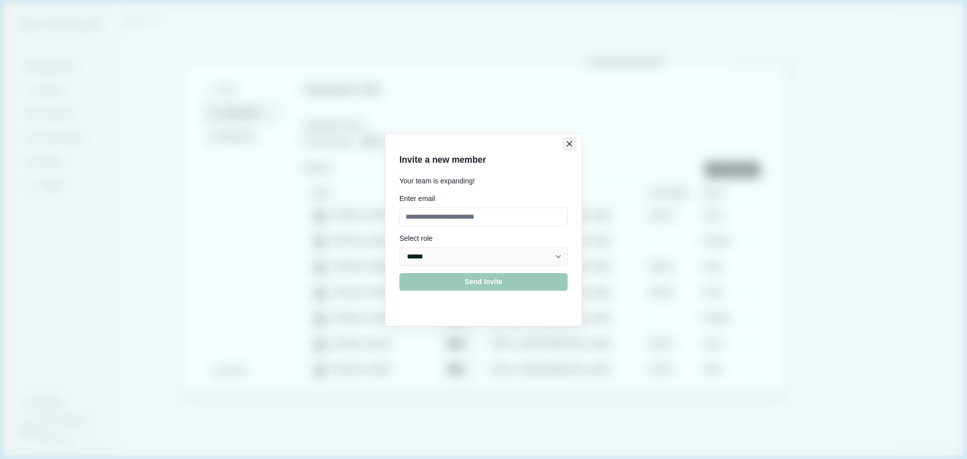
click at [568, 146] on icon "Close" at bounding box center [570, 144] width 6 height 6
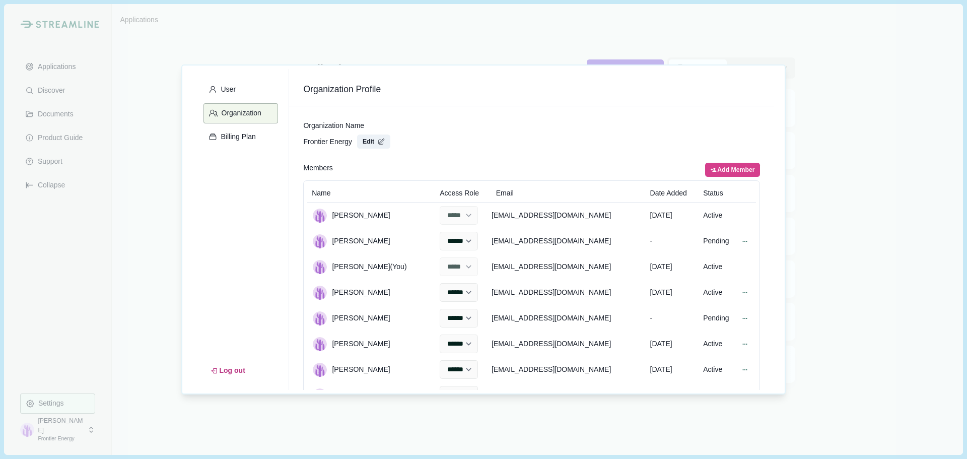
select select "******"
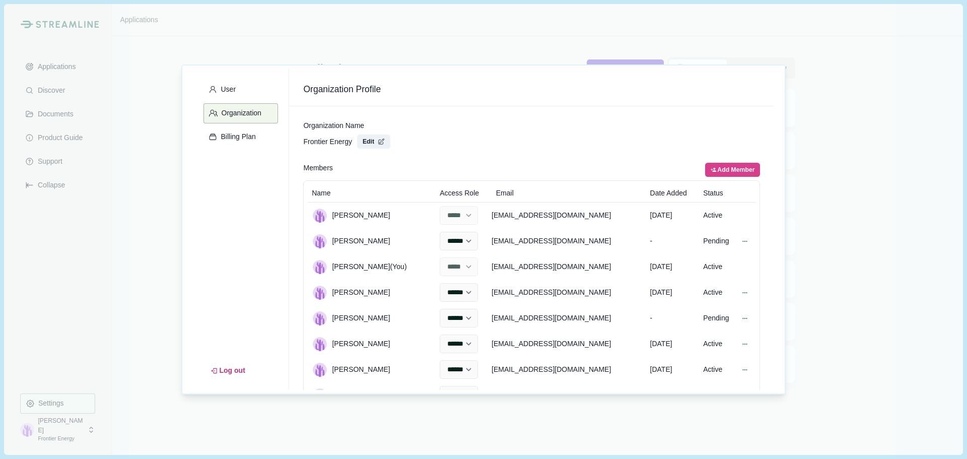
select select "******"
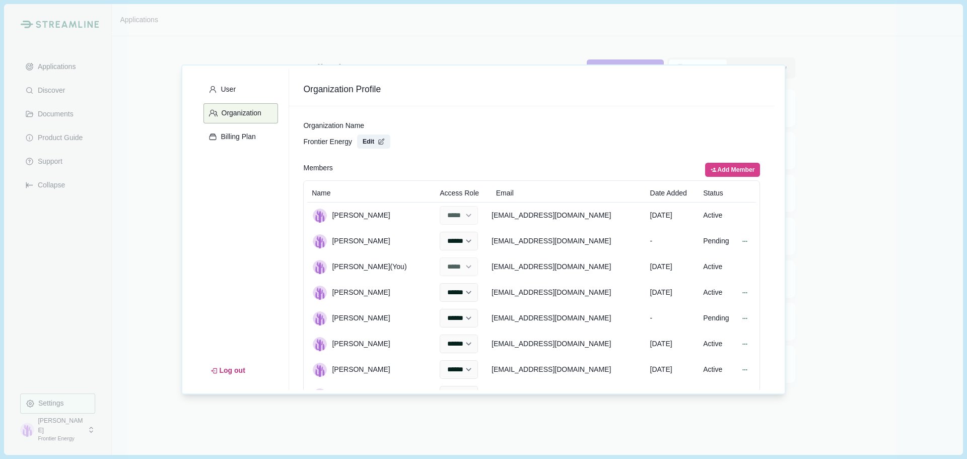
select select "******"
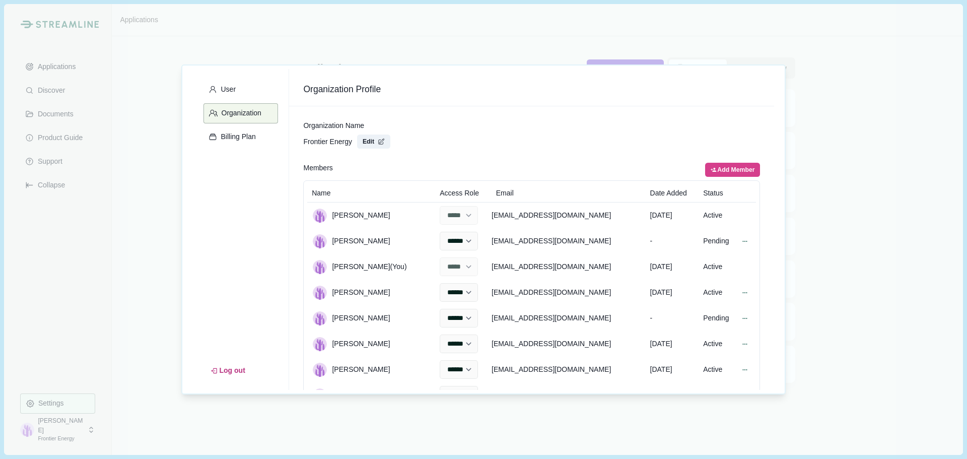
select select "******"
